Goal: Task Accomplishment & Management: Complete application form

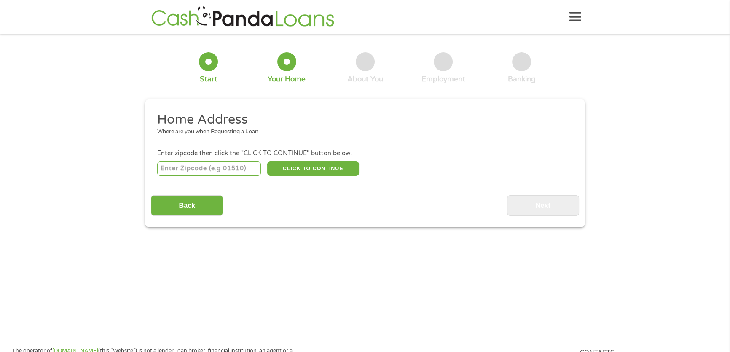
click at [204, 168] on input "number" at bounding box center [209, 168] width 104 height 14
type input "33187"
select select "[US_STATE]"
click at [318, 171] on button "CLICK TO CONTINUE" at bounding box center [313, 168] width 92 height 14
type input "33187"
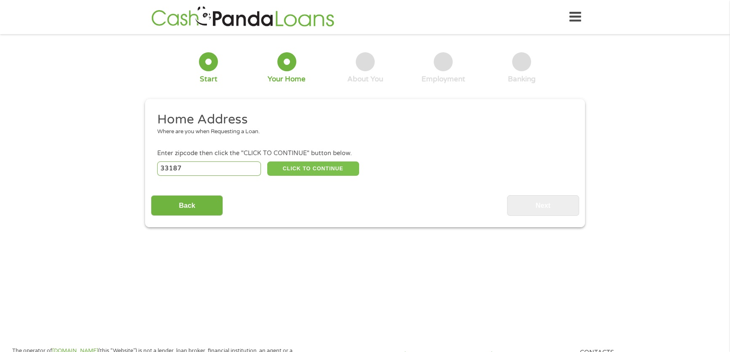
type input "[GEOGRAPHIC_DATA]"
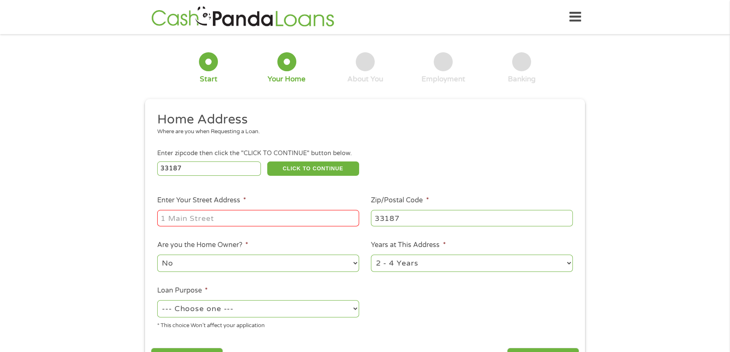
click at [244, 218] on input "Enter Your Street Address *" at bounding box center [258, 218] width 202 height 16
type input "[STREET_ADDRESS]"
click at [236, 265] on select "No Yes" at bounding box center [258, 263] width 202 height 17
select select "yes"
click at [157, 255] on select "No Yes" at bounding box center [258, 263] width 202 height 17
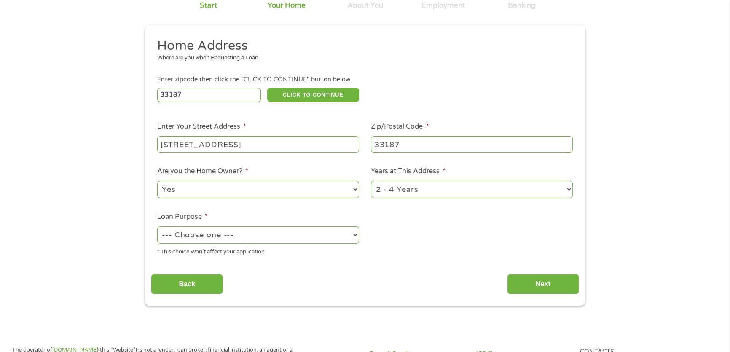
scroll to position [76, 0]
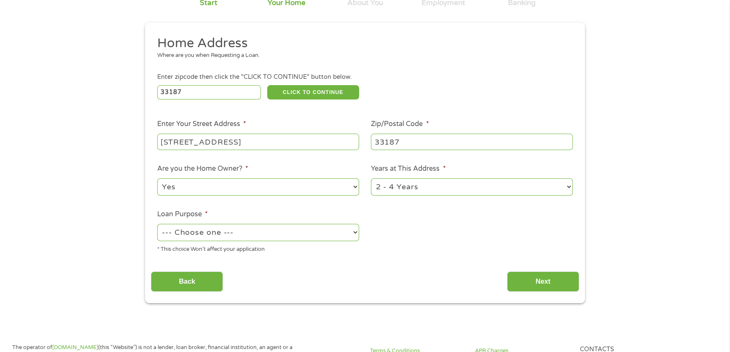
click at [284, 228] on select "--- Choose one --- Pay Bills Debt Consolidation Home Improvement Major Purchase…" at bounding box center [258, 232] width 202 height 17
select select "majorpurchase"
click at [157, 224] on select "--- Choose one --- Pay Bills Debt Consolidation Home Improvement Major Purchase…" at bounding box center [258, 232] width 202 height 17
click at [495, 190] on select "1 Year or less 1 - 2 Years 2 - 4 Years Over 4 Years" at bounding box center [472, 186] width 202 height 17
select select "60months"
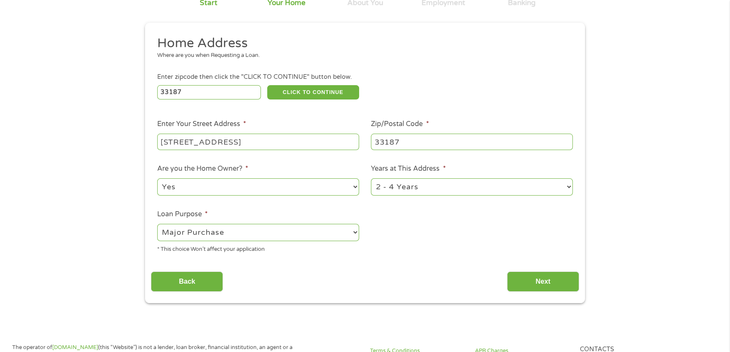
click at [371, 178] on select "1 Year or less 1 - 2 Years 2 - 4 Years Over 4 Years" at bounding box center [472, 186] width 202 height 17
click at [528, 282] on input "Next" at bounding box center [543, 281] width 72 height 21
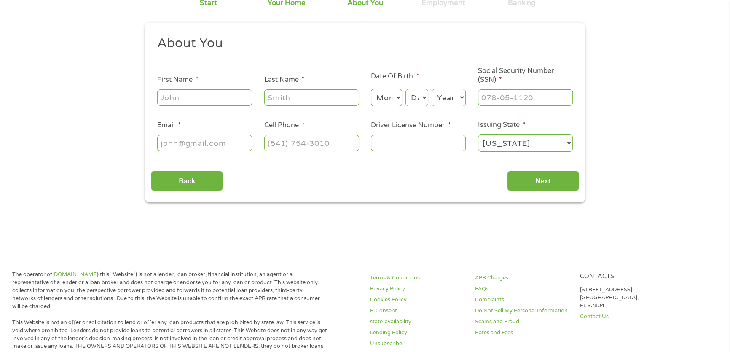
scroll to position [0, 0]
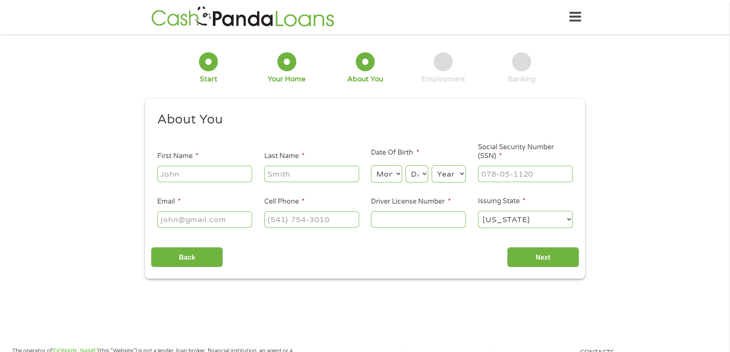
click at [187, 169] on input "First Name *" at bounding box center [204, 174] width 95 height 16
type input "[PERSON_NAME]"
click at [316, 172] on input "Last Name *" at bounding box center [311, 174] width 95 height 16
type input "[PERSON_NAME]"
click at [386, 175] on select "Month 1 2 3 4 5 6 7 8 9 10 11 12" at bounding box center [386, 173] width 31 height 17
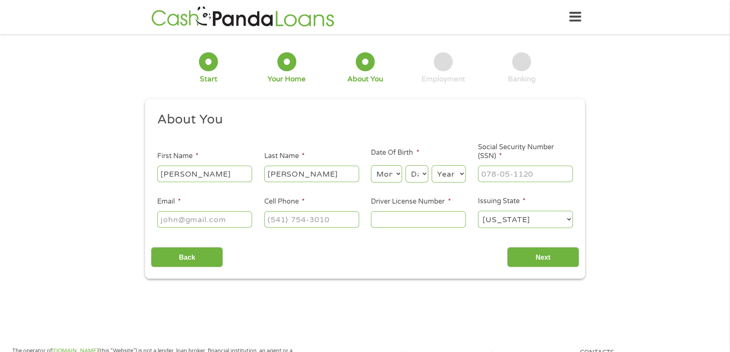
select select "6"
click at [371, 166] on select "Month 1 2 3 4 5 6 7 8 9 10 11 12" at bounding box center [386, 173] width 31 height 17
click at [422, 177] on select "Day 1 2 3 4 5 6 7 8 9 10 11 12 13 14 15 16 17 18 19 20 21 22 23 24 25 26 27 28 …" at bounding box center [416, 173] width 23 height 17
select select "10"
click at [405, 166] on select "Day 1 2 3 4 5 6 7 8 9 10 11 12 13 14 15 16 17 18 19 20 21 22 23 24 25 26 27 28 …" at bounding box center [416, 173] width 23 height 17
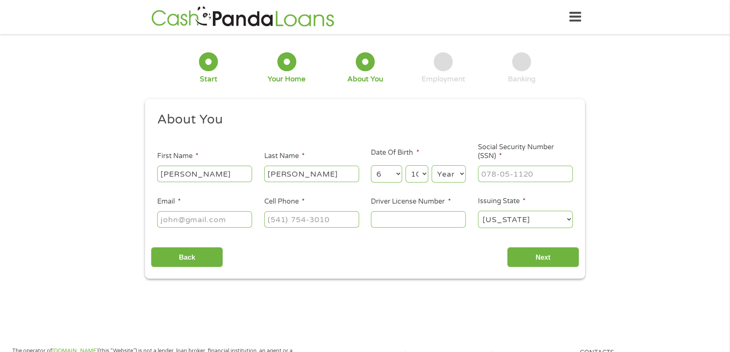
click at [445, 169] on select "Year [DATE] 2006 2005 2004 2003 2002 2001 2000 1999 1998 1997 1996 1995 1994 19…" at bounding box center [449, 173] width 34 height 17
select select "1968"
click at [432, 166] on select "Year [DATE] 2006 2005 2004 2003 2002 2001 2000 1999 1998 1997 1996 1995 1994 19…" at bounding box center [449, 173] width 34 height 17
click at [539, 173] on input "___-__-____" at bounding box center [525, 174] width 95 height 16
type input "261-89-5855"
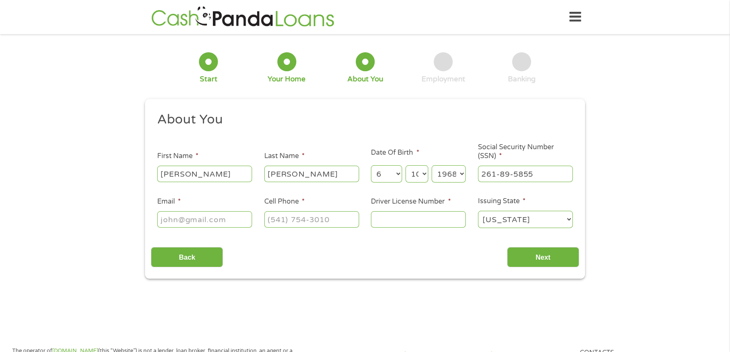
click at [213, 220] on input "Email *" at bounding box center [204, 219] width 95 height 16
type input "[EMAIL_ADDRESS][DOMAIN_NAME]"
click at [338, 219] on input "(___) ___-____" at bounding box center [311, 219] width 95 height 16
click at [280, 216] on input "(___) ___-____" at bounding box center [311, 219] width 95 height 16
click at [274, 219] on input "(___) ___-____" at bounding box center [311, 219] width 95 height 16
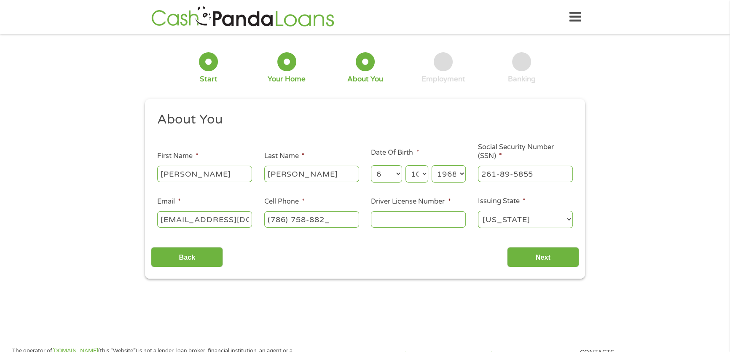
type input "[PHONE_NUMBER]"
click at [408, 218] on input "Driver License Number *" at bounding box center [418, 219] width 95 height 16
type input "A428186820000"
click at [537, 254] on input "Next" at bounding box center [543, 257] width 72 height 21
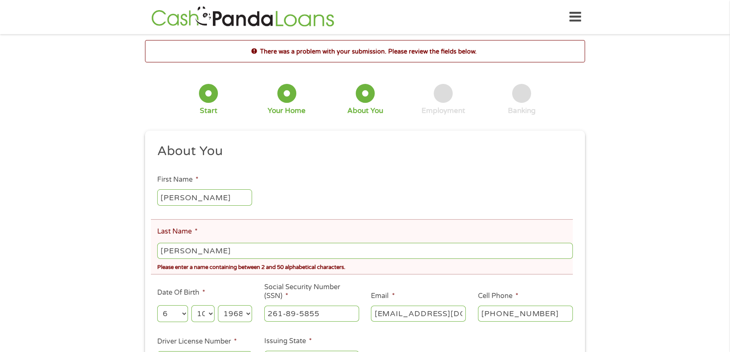
scroll to position [3, 3]
click at [193, 251] on input "[PERSON_NAME]" at bounding box center [365, 251] width 416 height 16
click at [353, 247] on input "AlvarezJacinto" at bounding box center [365, 251] width 416 height 16
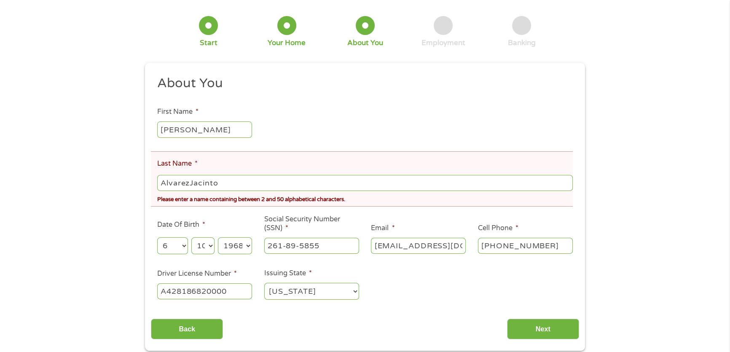
scroll to position [153, 0]
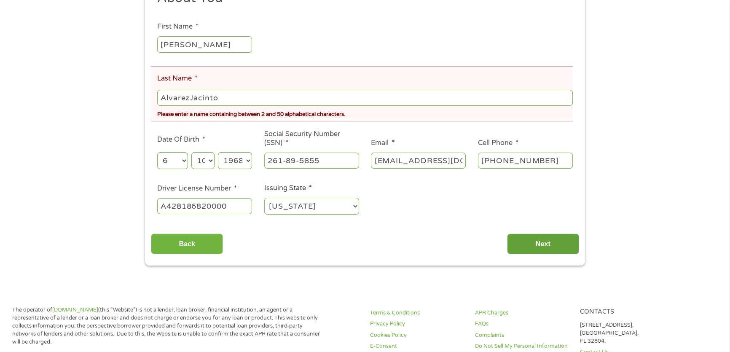
type input "AlvarezJacinto"
click at [559, 242] on input "Next" at bounding box center [543, 243] width 72 height 21
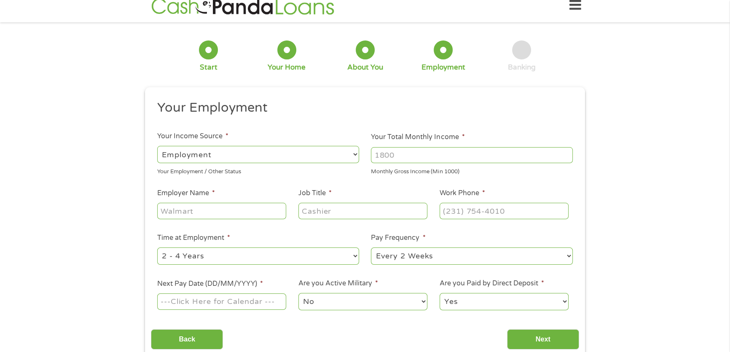
scroll to position [0, 0]
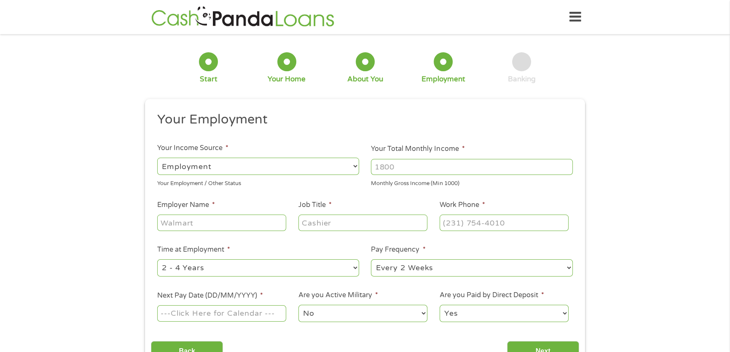
click at [250, 159] on select "--- Choose one --- Employment [DEMOGRAPHIC_DATA] Benefits" at bounding box center [258, 166] width 202 height 17
click at [157, 158] on select "--- Choose one --- Employment [DEMOGRAPHIC_DATA] Benefits" at bounding box center [258, 166] width 202 height 17
click at [413, 167] on input "Your Total Monthly Income *" at bounding box center [472, 167] width 202 height 16
type input "10200"
click at [518, 187] on div "Monthly Gross Income (Min 1000)" at bounding box center [472, 182] width 202 height 11
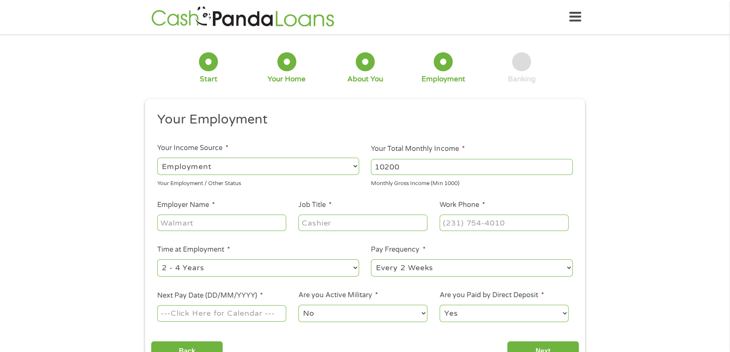
click at [252, 220] on input "Employer Name *" at bounding box center [221, 223] width 129 height 16
type input "l"
type input "[PERSON_NAME] Community Agency"
click at [376, 223] on input "Job Title *" at bounding box center [362, 223] width 129 height 16
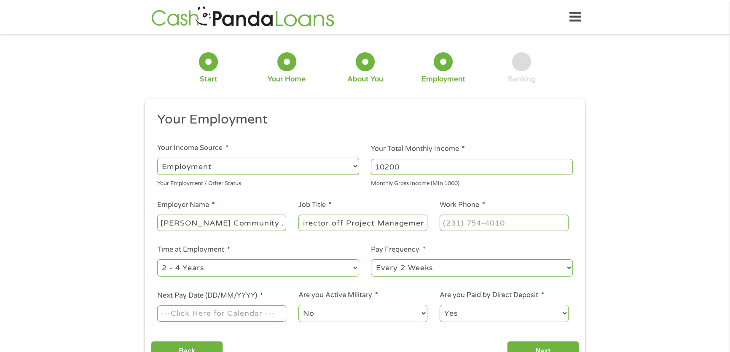
scroll to position [0, 9]
type input "Director off Project Management"
click at [482, 218] on input "(___) ___-____" at bounding box center [504, 223] width 129 height 16
type input "[PHONE_NUMBER]"
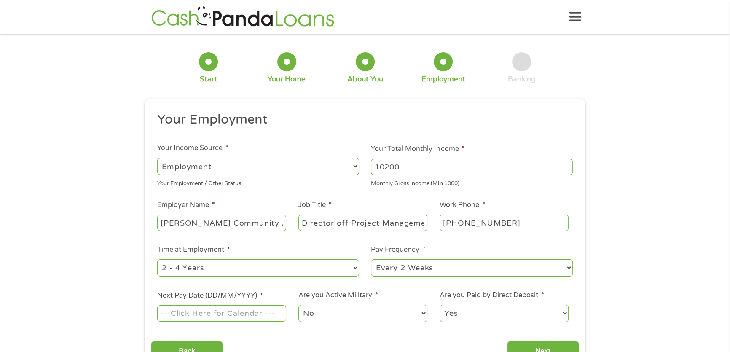
click at [255, 263] on select "--- Choose one --- 1 Year or less 1 - 2 Years 2 - 4 Years Over 4 Years" at bounding box center [258, 267] width 202 height 17
select select "60months"
click at [157, 259] on select "--- Choose one --- 1 Year or less 1 - 2 Years 2 - 4 Years Over 4 Years" at bounding box center [258, 267] width 202 height 17
click at [520, 269] on select "--- Choose one --- Every 2 Weeks Every Week Monthly Semi-Monthly" at bounding box center [472, 267] width 202 height 17
select select "monthly"
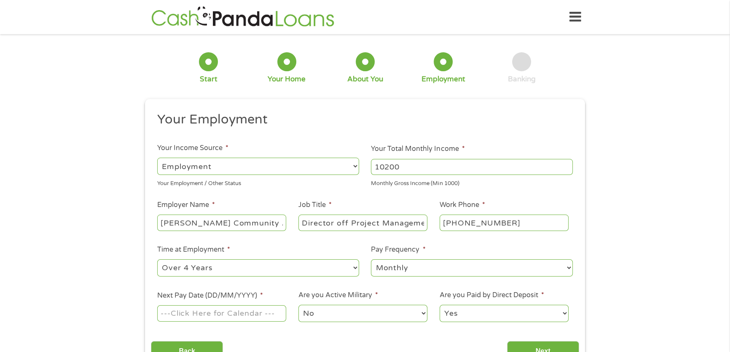
click at [371, 259] on select "--- Choose one --- Every 2 Weeks Every Week Monthly Semi-Monthly" at bounding box center [472, 267] width 202 height 17
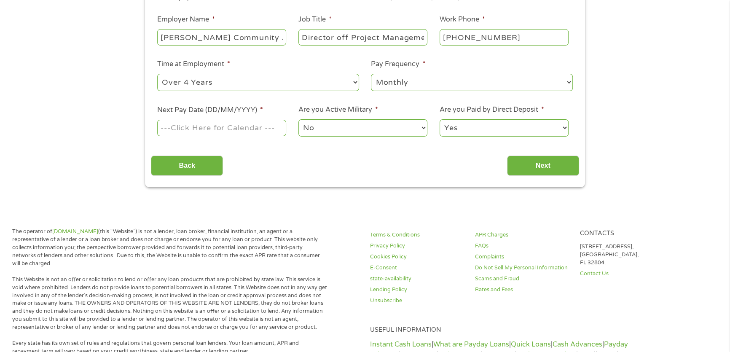
scroll to position [191, 0]
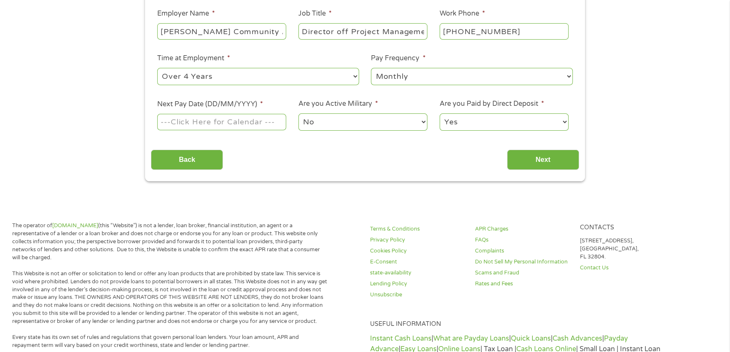
click at [257, 123] on input "Next Pay Date (DD/MM/YYYY) *" at bounding box center [221, 122] width 129 height 16
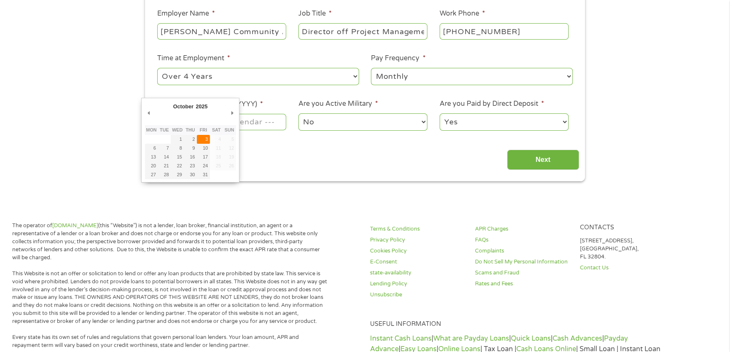
type input "[DATE]"
click at [185, 119] on body "Home Get Loan Offer How it works FAQs Blog Cash Loans Quick Loans Online Loans …" at bounding box center [365, 276] width 730 height 934
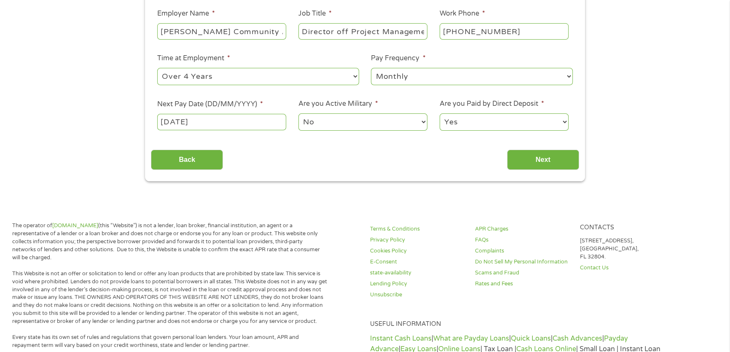
click at [185, 119] on input "[DATE]" at bounding box center [221, 122] width 129 height 16
click at [498, 119] on select "Yes No" at bounding box center [504, 121] width 129 height 17
select select "0"
click at [440, 113] on select "Yes No" at bounding box center [504, 121] width 129 height 17
click at [548, 162] on input "Next" at bounding box center [543, 160] width 72 height 21
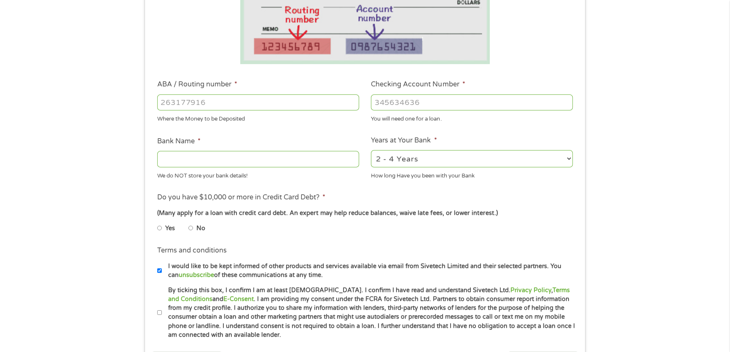
click at [548, 162] on select "2 - 4 Years 6 - 12 Months 1 - 2 Years Over 4 Years" at bounding box center [472, 158] width 202 height 17
select select "60months"
click at [371, 150] on select "2 - 4 Years 6 - 12 Months 1 - 2 Years Over 4 Years" at bounding box center [472, 158] width 202 height 17
click at [239, 157] on input "Bank Name *" at bounding box center [258, 159] width 202 height 16
click at [252, 102] on input "ABA / Routing number *" at bounding box center [258, 102] width 202 height 16
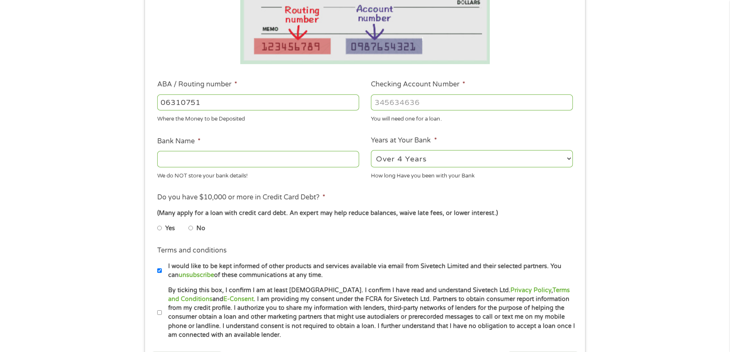
type input "063107513"
type input "[PERSON_NAME] FARGO BANK"
type input "063107513"
click at [409, 98] on input "Checking Account Number *" at bounding box center [472, 102] width 202 height 16
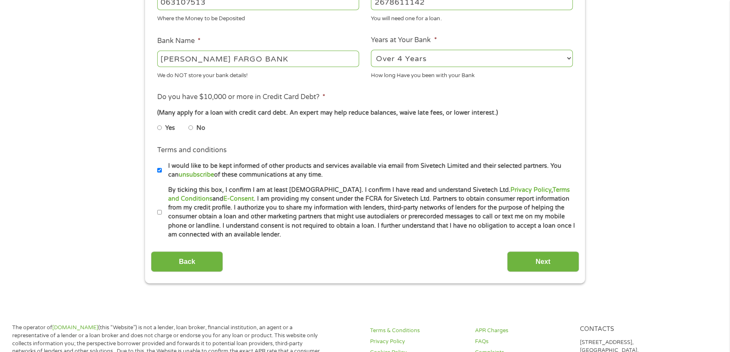
scroll to position [306, 0]
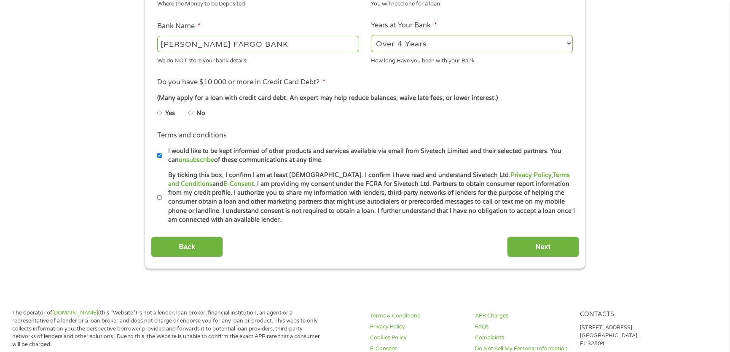
type input "2678611142"
click at [191, 113] on input "No" at bounding box center [190, 112] width 5 height 13
radio input "true"
click at [159, 156] on input "I would like to be kept informed of other products and services available via e…" at bounding box center [159, 155] width 5 height 13
checkbox input "false"
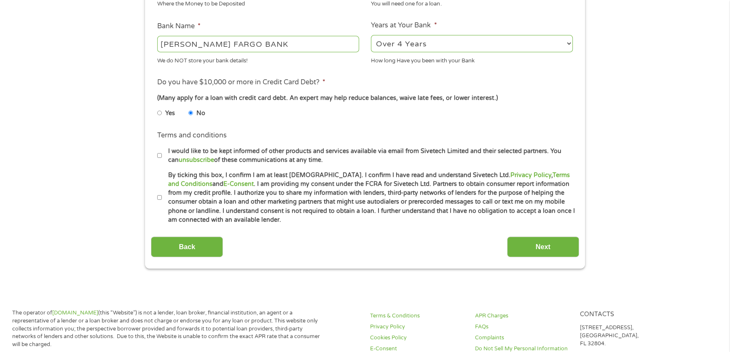
click at [158, 197] on input "By ticking this box, I confirm I am at least [DEMOGRAPHIC_DATA]. I confirm I ha…" at bounding box center [159, 197] width 5 height 13
checkbox input "true"
click at [553, 252] on input "Next" at bounding box center [543, 246] width 72 height 21
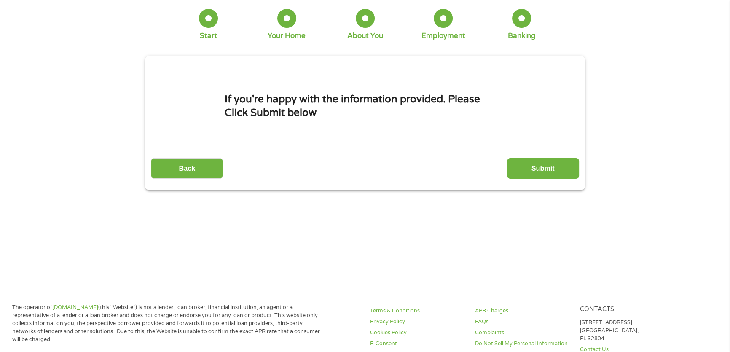
scroll to position [0, 0]
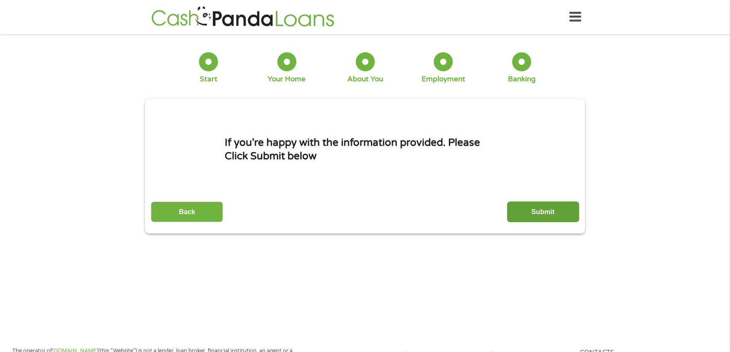
click at [549, 214] on input "Submit" at bounding box center [543, 211] width 72 height 21
